Goal: Communication & Community: Connect with others

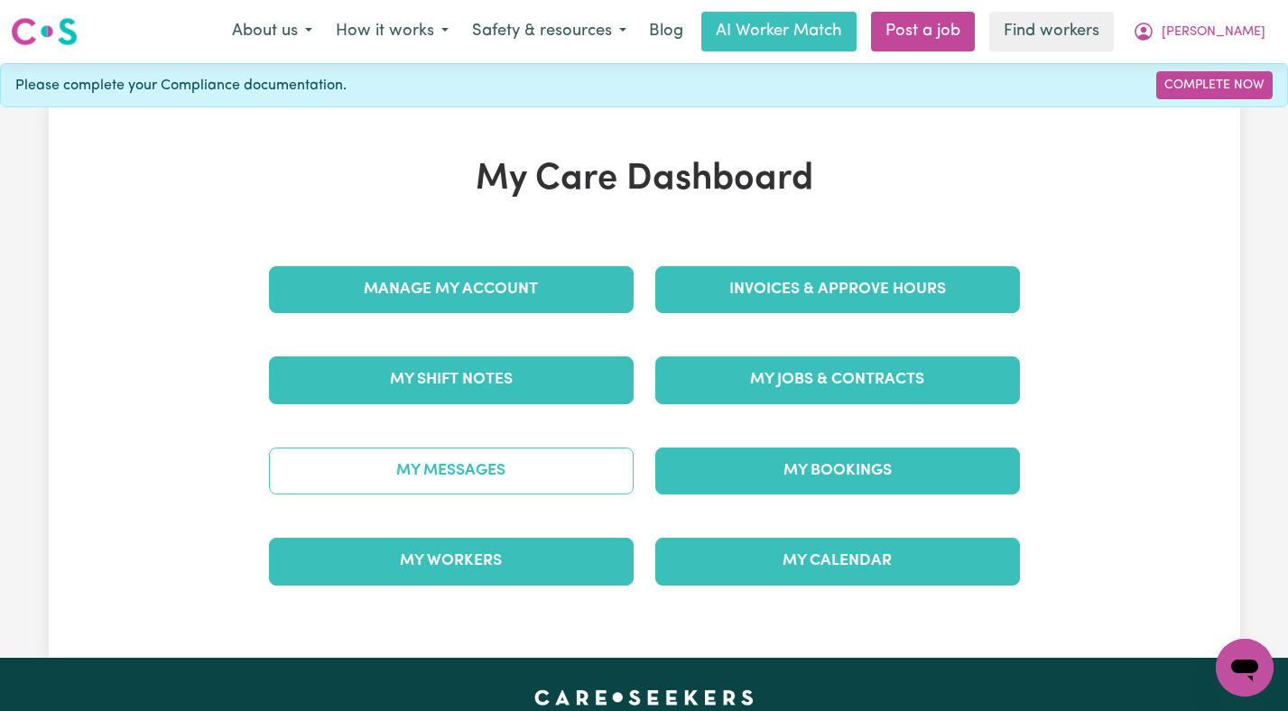
click at [535, 479] on link "My Messages" at bounding box center [451, 471] width 365 height 47
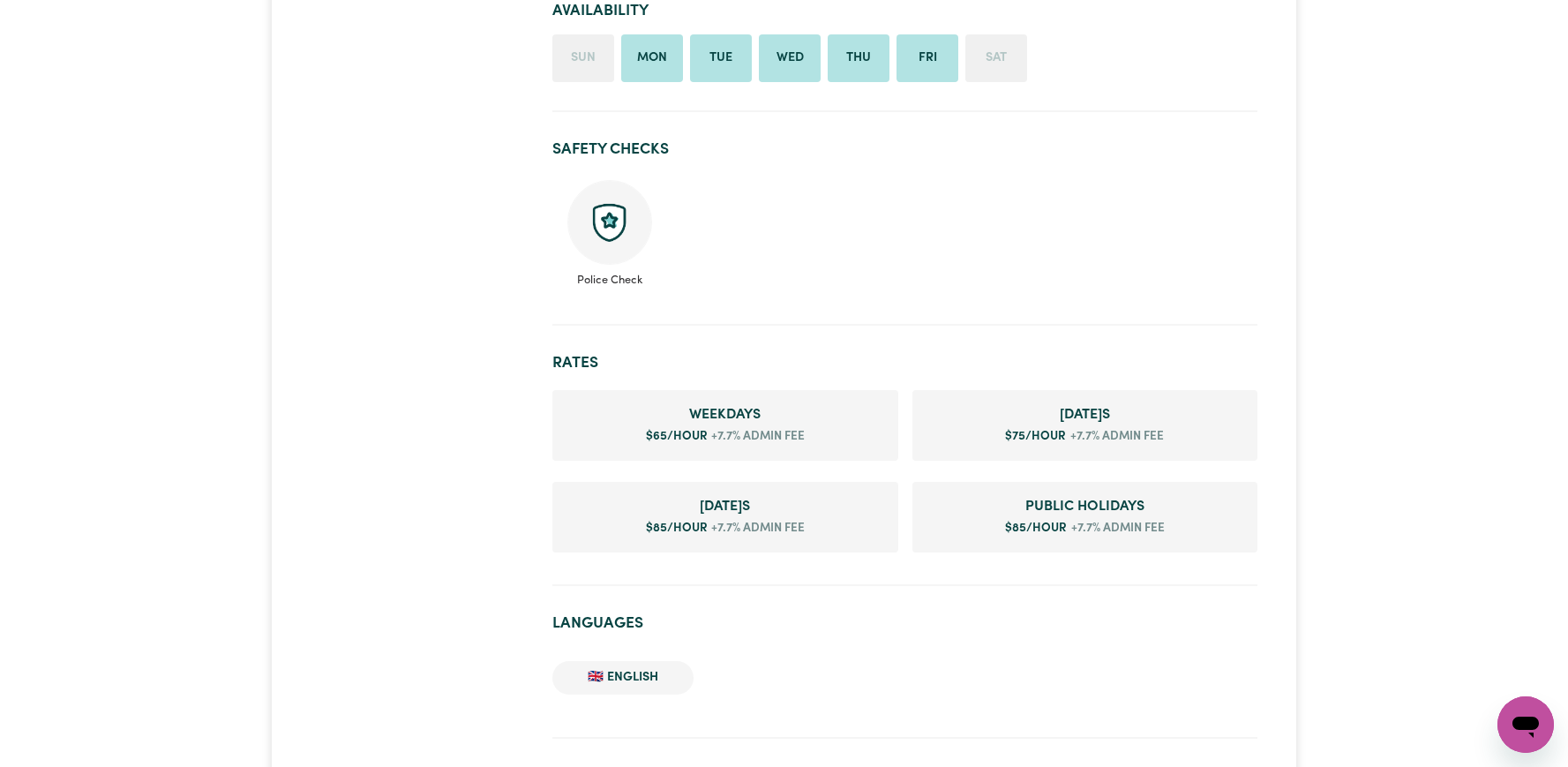
scroll to position [1312, 0]
